Goal: Ask a question

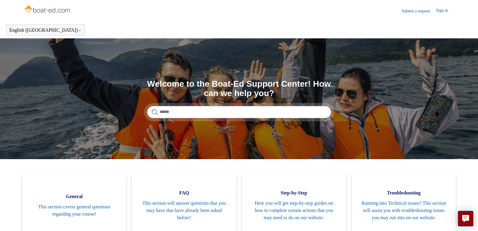
click at [441, 6] on header "Submit a request Sign in" at bounding box center [239, 10] width 431 height 21
click at [442, 9] on link "Sign in" at bounding box center [445, 10] width 18 height 7
